Goal: Information Seeking & Learning: Learn about a topic

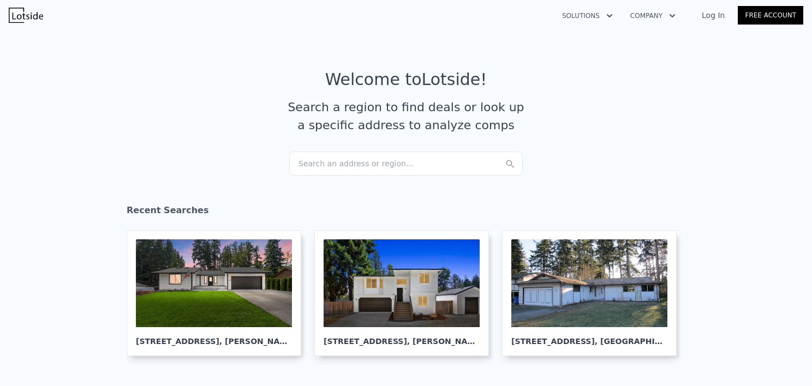
click at [333, 167] on div "Search an address or region..." at bounding box center [405, 164] width 233 height 24
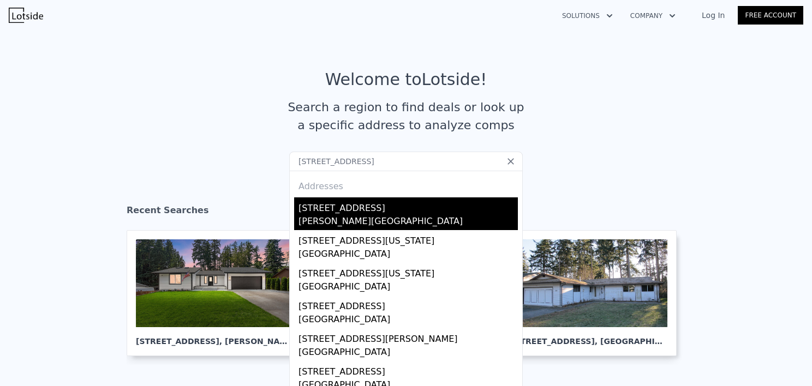
type input "[STREET_ADDRESS]"
click at [395, 209] on div "[STREET_ADDRESS]" at bounding box center [407, 205] width 219 height 17
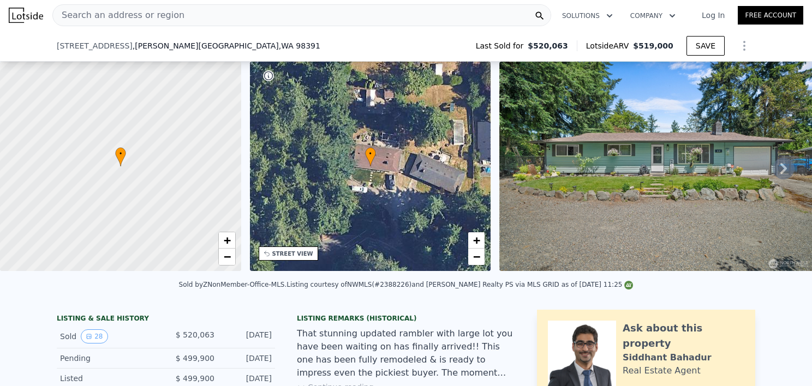
scroll to position [159, 0]
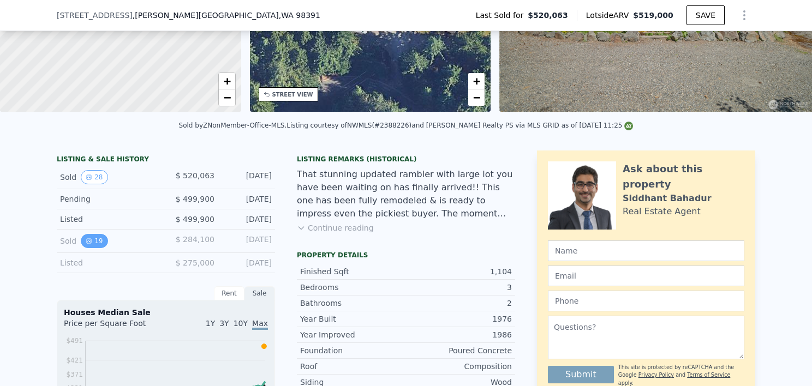
click at [92, 242] on button "19" at bounding box center [94, 241] width 27 height 14
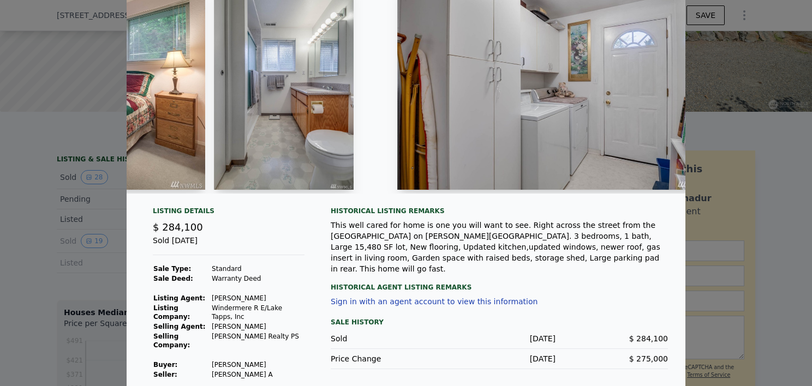
scroll to position [0, 0]
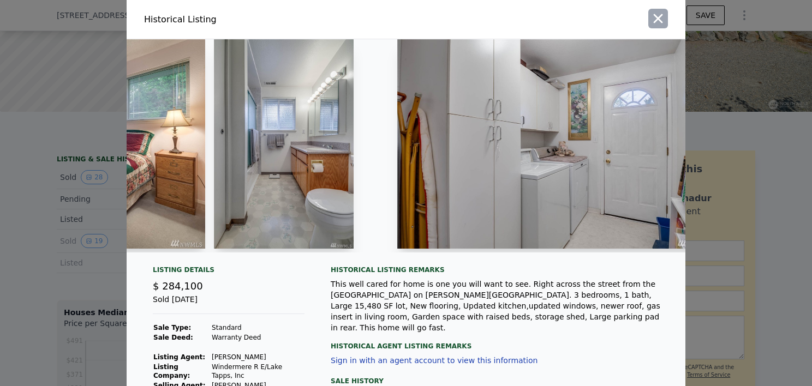
click at [653, 21] on icon "button" at bounding box center [657, 18] width 15 height 15
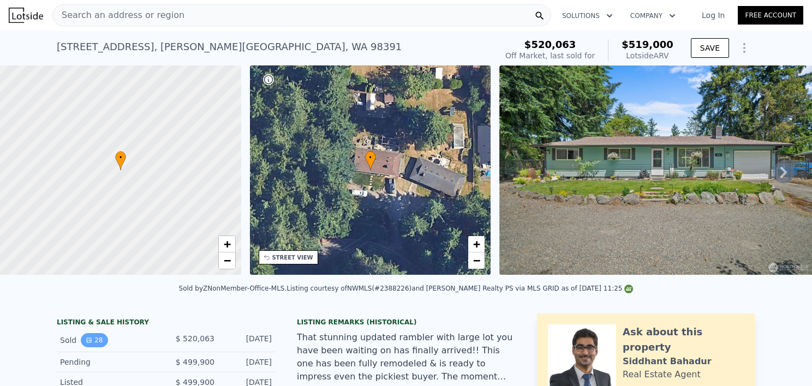
click at [86, 344] on icon "View historical data" at bounding box center [89, 340] width 7 height 7
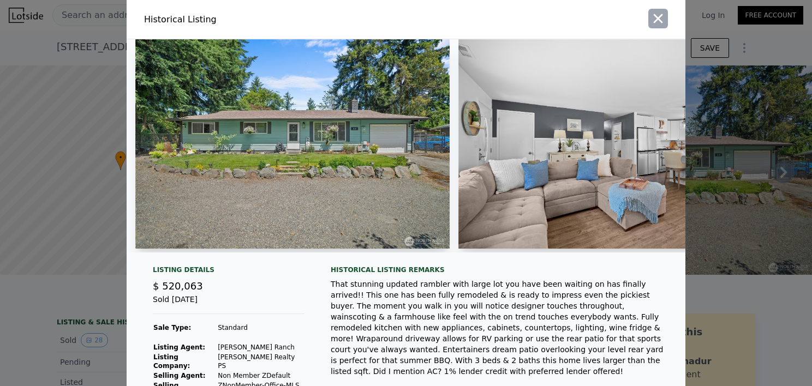
click at [654, 19] on icon "button" at bounding box center [657, 18] width 9 height 9
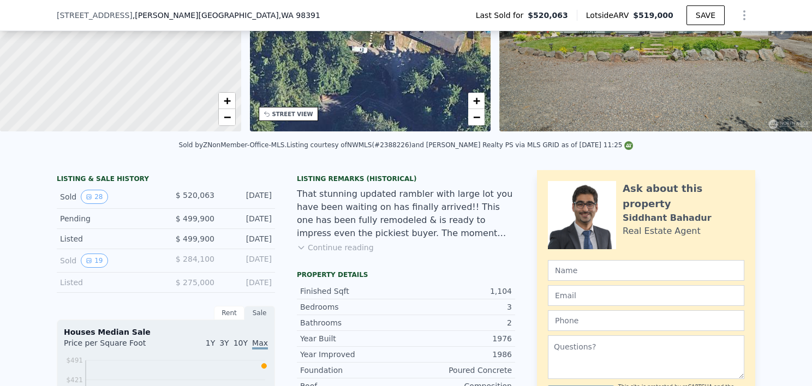
scroll to position [159, 0]
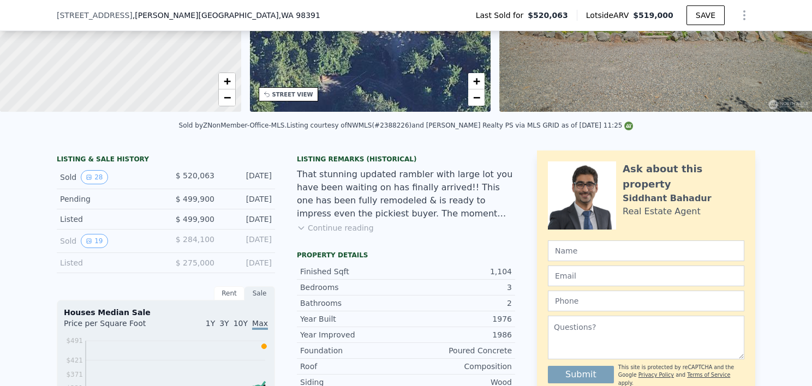
click at [133, 184] on div "Sold 28" at bounding box center [108, 177] width 97 height 14
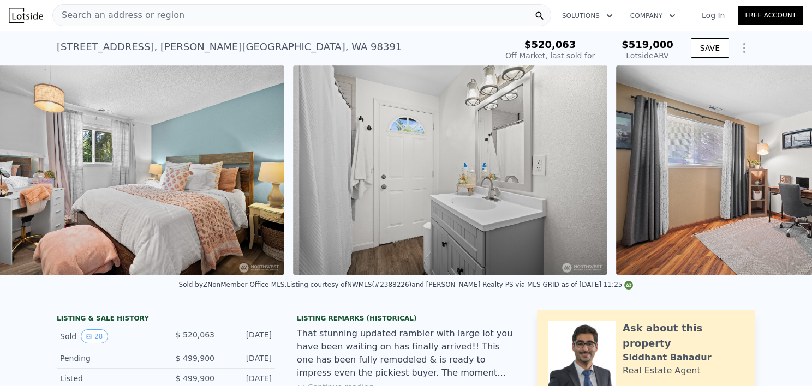
scroll to position [0, 3728]
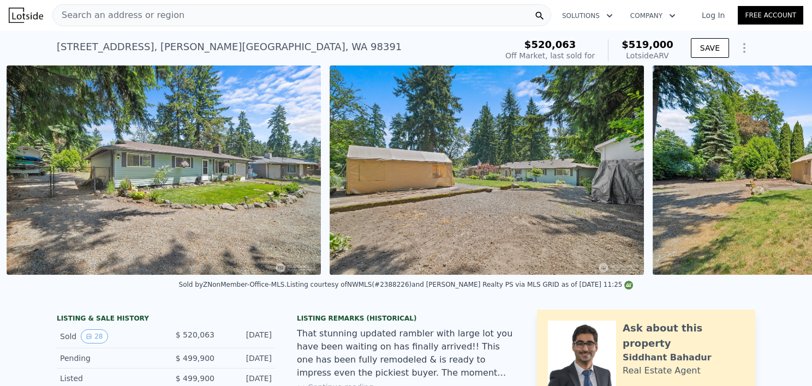
scroll to position [0, 6313]
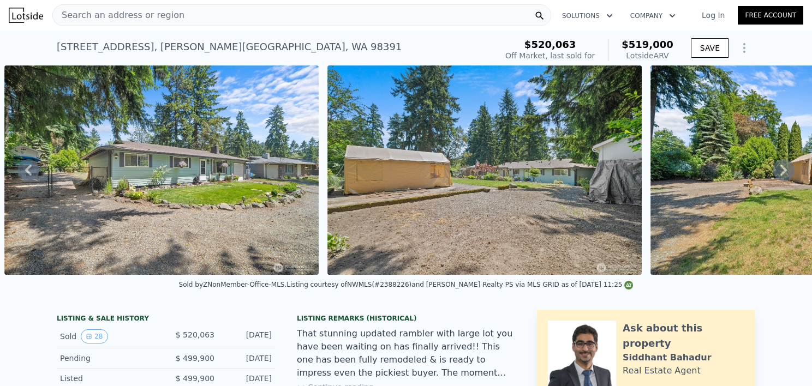
click at [533, 166] on img at bounding box center [484, 169] width 314 height 209
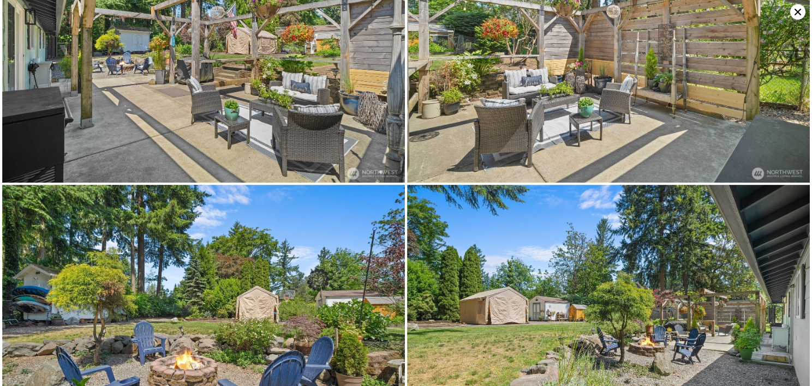
scroll to position [1874, 0]
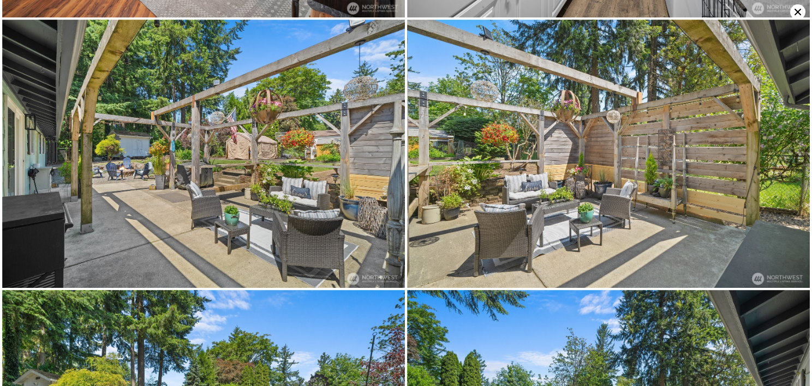
click at [798, 12] on icon at bounding box center [797, 11] width 15 height 15
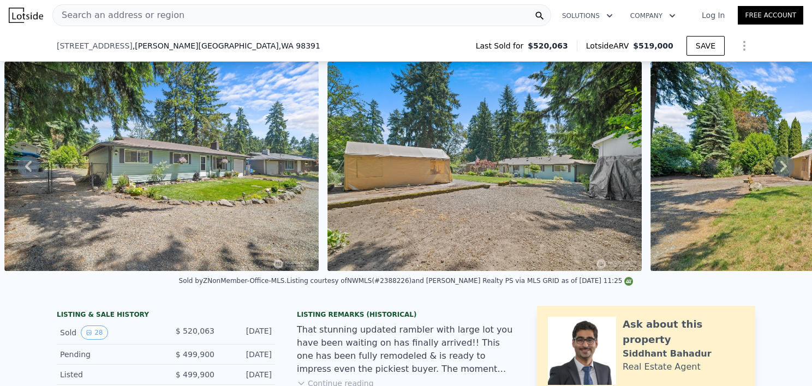
scroll to position [159, 0]
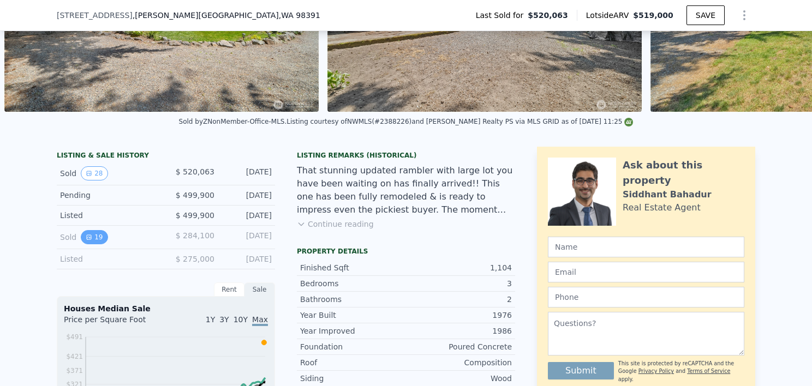
click at [91, 244] on button "19" at bounding box center [94, 237] width 27 height 14
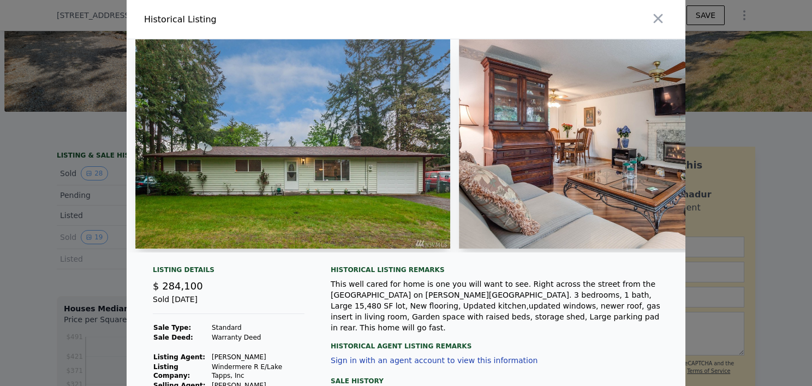
click at [291, 149] on img at bounding box center [292, 143] width 315 height 209
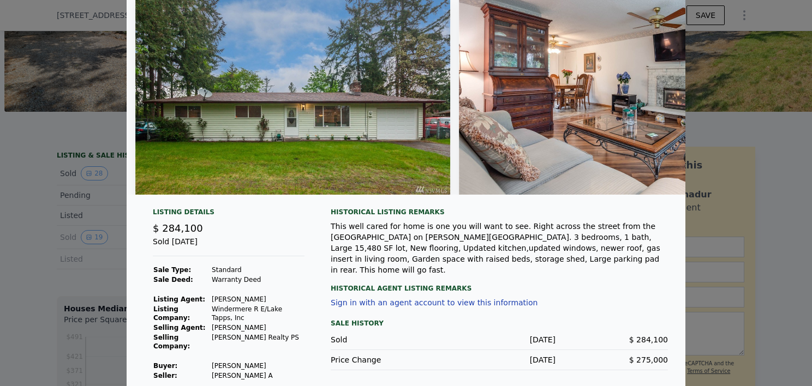
scroll to position [56, 0]
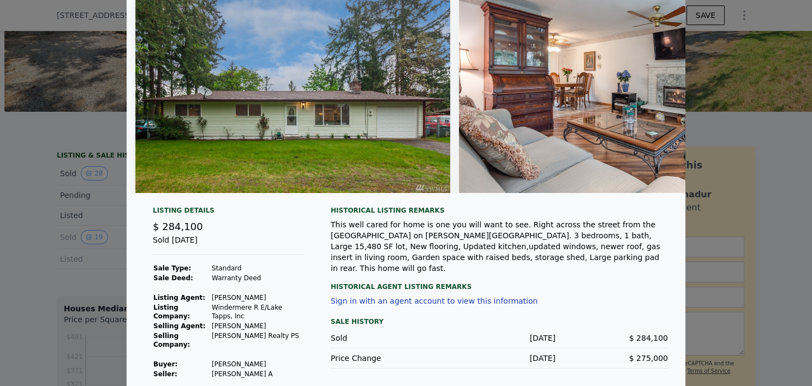
click at [219, 98] on img at bounding box center [292, 88] width 315 height 209
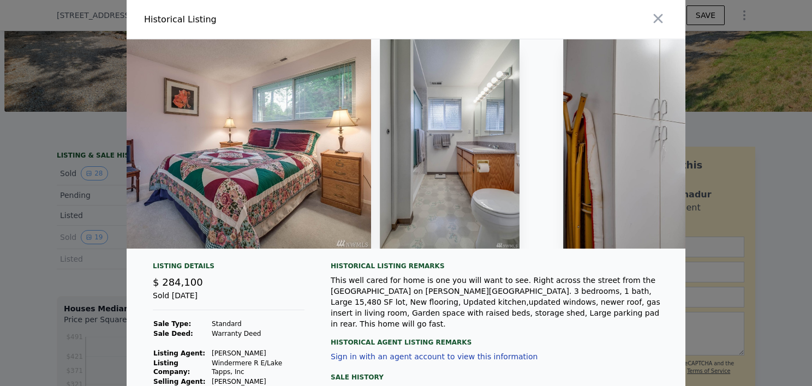
scroll to position [0, 2347]
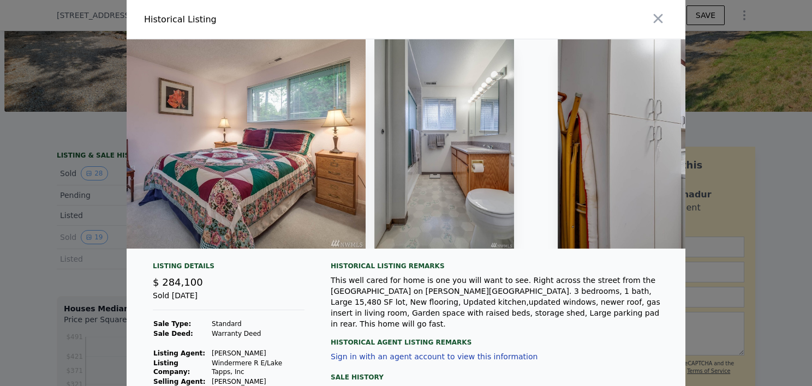
click at [454, 147] on img at bounding box center [444, 143] width 140 height 209
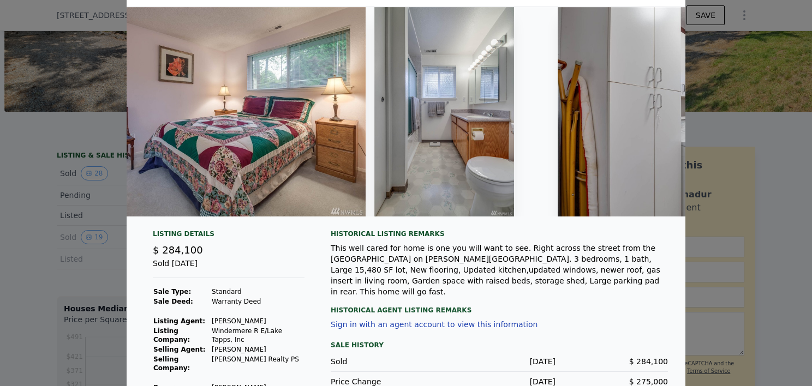
scroll to position [0, 0]
